Goal: Task Accomplishment & Management: Complete application form

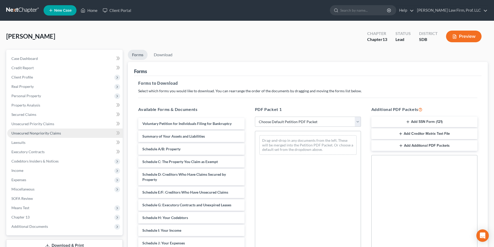
click at [40, 133] on span "Unsecured Nonpriority Claims" at bounding box center [36, 133] width 50 height 4
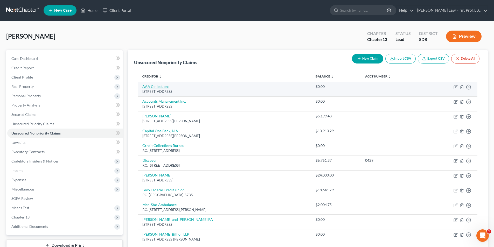
click at [158, 86] on link "AAA Collections" at bounding box center [155, 86] width 27 height 4
select select "43"
select select "14"
select select "0"
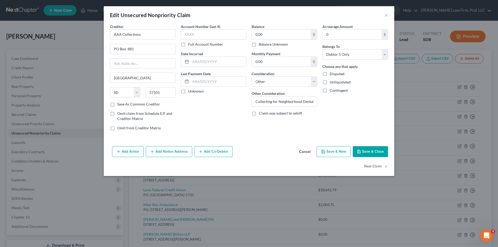
click at [305, 152] on button "Cancel" at bounding box center [305, 152] width 20 height 10
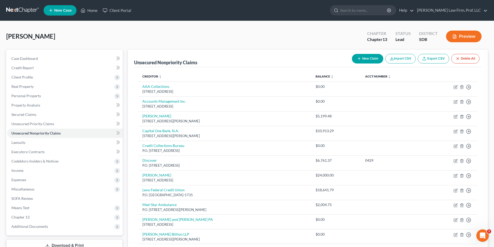
drag, startPoint x: 188, startPoint y: 33, endPoint x: 187, endPoint y: 80, distance: 46.2
click at [188, 33] on div "[PERSON_NAME] Upgraded Chapter Chapter 13 Status Lead District SDB Preview" at bounding box center [247, 38] width 482 height 23
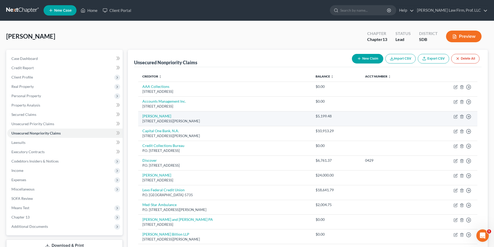
drag, startPoint x: 35, startPoint y: 134, endPoint x: 174, endPoint y: 119, distance: 139.4
click at [35, 134] on span "Unsecured Nonpriority Claims" at bounding box center [35, 133] width 49 height 4
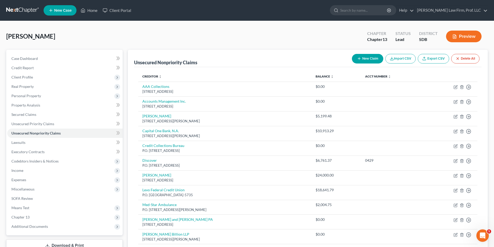
click at [369, 58] on button "New Claim" at bounding box center [367, 59] width 31 height 10
select select "0"
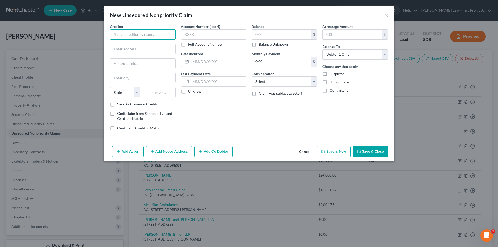
click at [167, 36] on input "text" at bounding box center [143, 34] width 66 height 10
type input "Orthopedic Institute"
type input "P.O. Box 14099"
type input "[GEOGRAPHIC_DATA]"
select select "20"
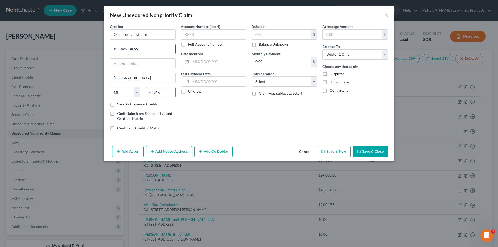
type input "04915"
click at [264, 36] on input "text" at bounding box center [281, 35] width 59 height 10
type input "995.60"
click at [331, 150] on button "Save & New" at bounding box center [334, 151] width 34 height 11
select select "0"
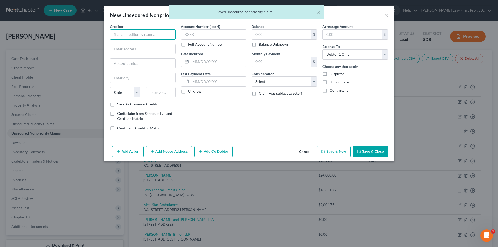
click at [131, 37] on input "text" at bounding box center [143, 34] width 66 height 10
type input "Orthopedic Institute"
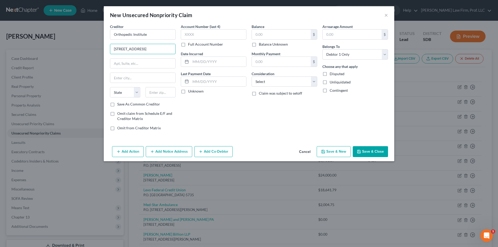
type input "[STREET_ADDRESS]"
type input "Tea"
select select "43"
type input "57064"
click at [271, 79] on select "Select Cable / Satellite Services Collection Agency Credit Card Debt Debt Couns…" at bounding box center [285, 82] width 66 height 10
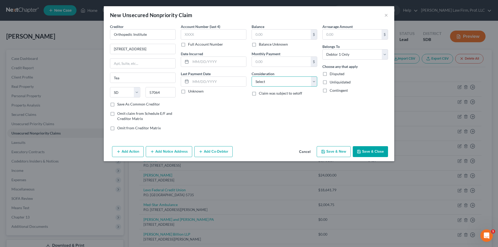
select select "14"
click at [252, 77] on select "Select Cable / Satellite Services Collection Agency Credit Card Debt Debt Couns…" at bounding box center [285, 82] width 66 height 10
drag, startPoint x: 269, startPoint y: 101, endPoint x: 270, endPoint y: 99, distance: 3.0
click at [269, 101] on input "text" at bounding box center [284, 102] width 65 height 10
type input "Dup address"
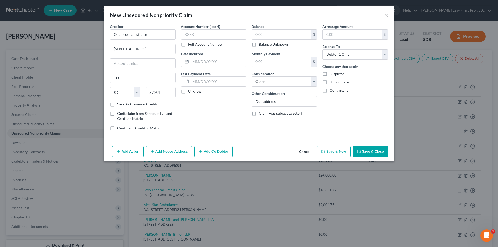
click at [364, 150] on button "Save & Close" at bounding box center [370, 151] width 35 height 11
